Goal: Check status

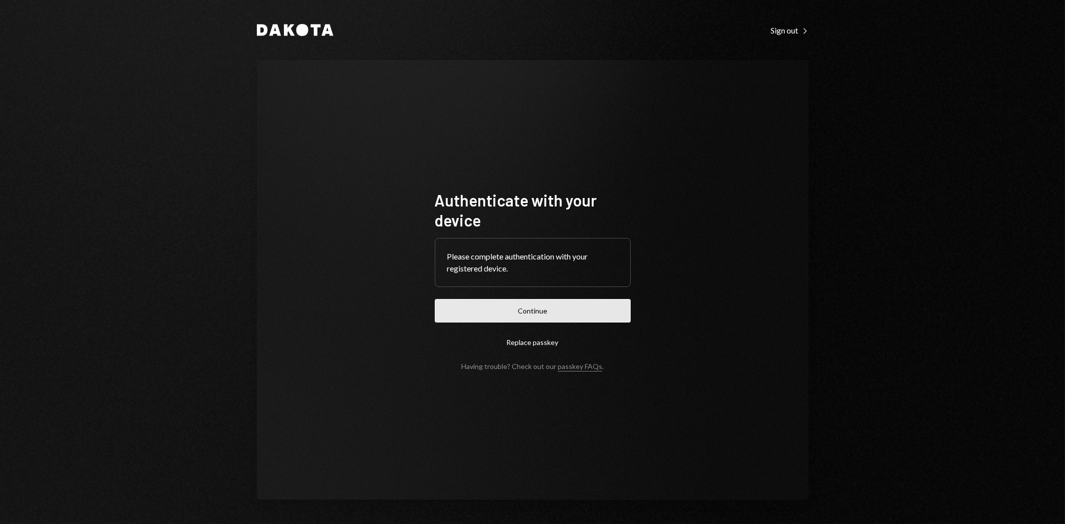
click at [541, 309] on button "Continue" at bounding box center [533, 310] width 196 height 23
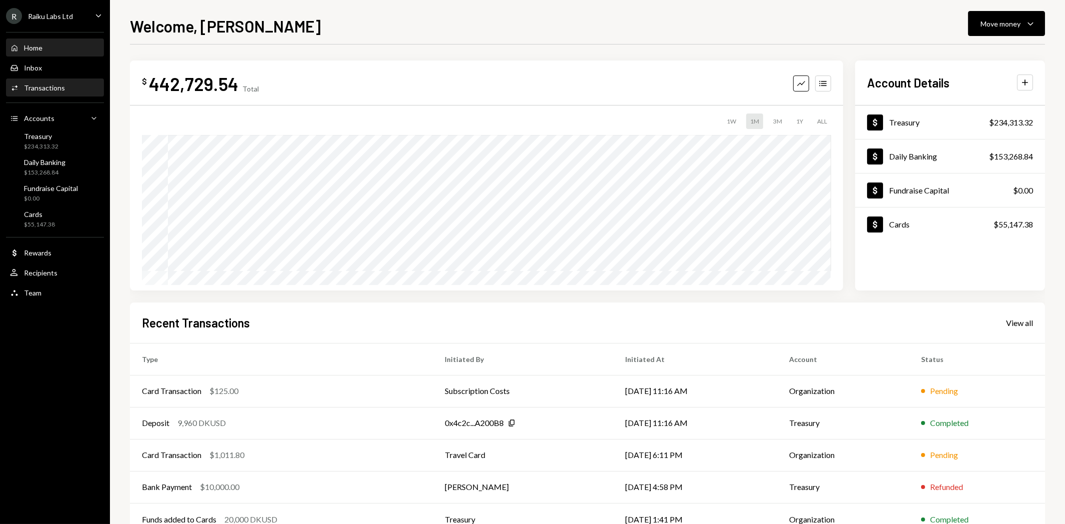
click at [46, 82] on div "Activities Transactions" at bounding box center [55, 87] width 90 height 17
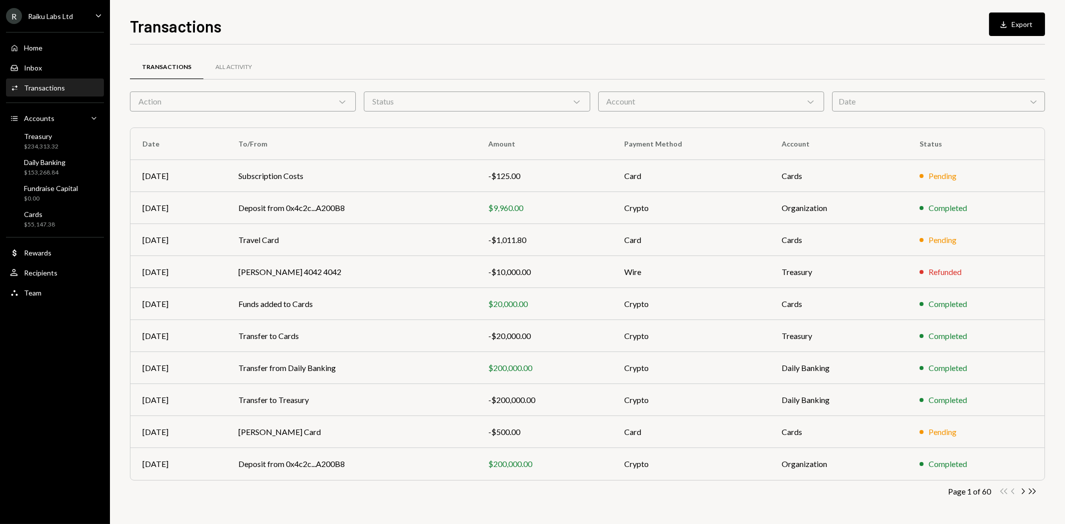
click at [872, 99] on div "Date Chevron Down" at bounding box center [938, 101] width 213 height 20
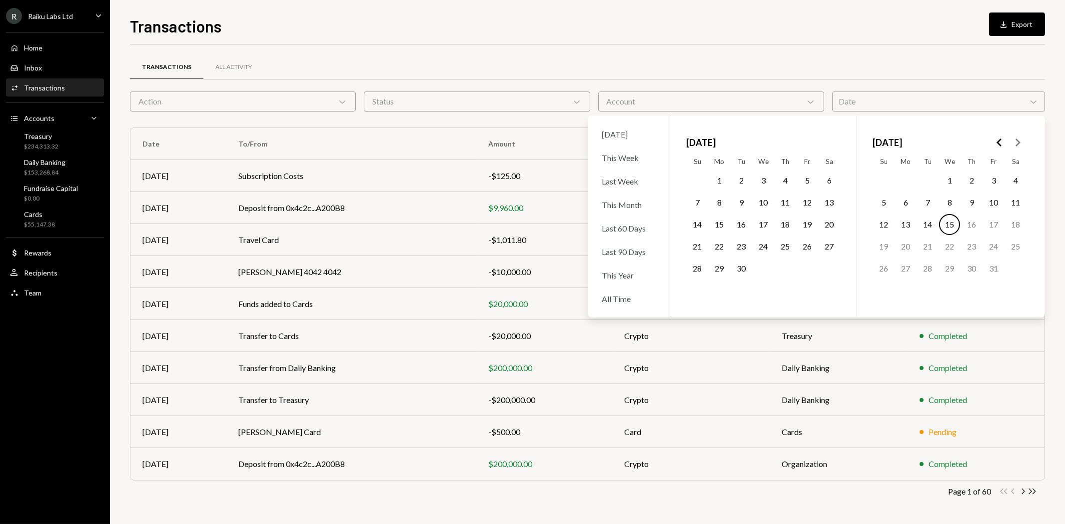
click at [762, 208] on button "10" at bounding box center [762, 202] width 21 height 21
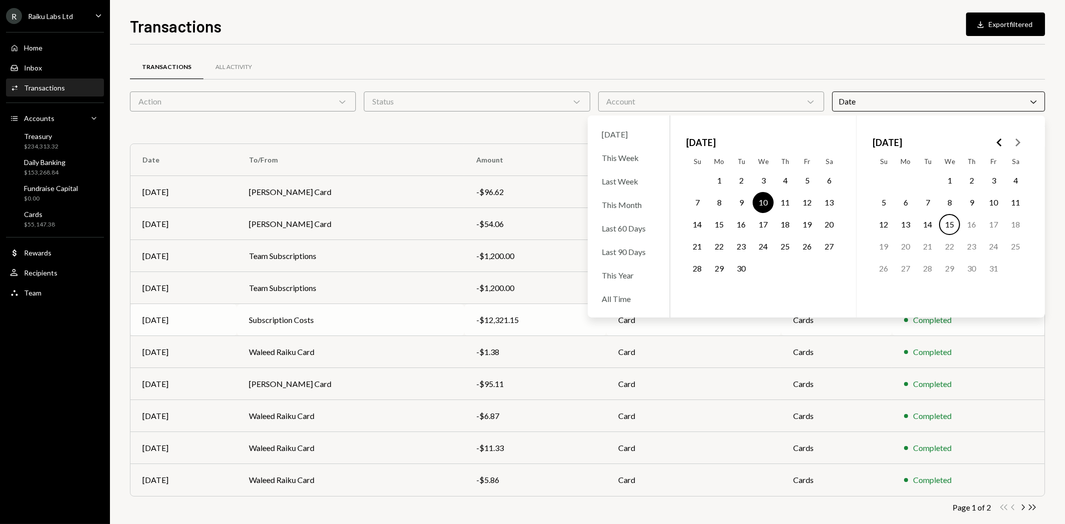
click at [427, 322] on td "Subscription Costs" at bounding box center [350, 320] width 227 height 32
